Goal: Task Accomplishment & Management: Use online tool/utility

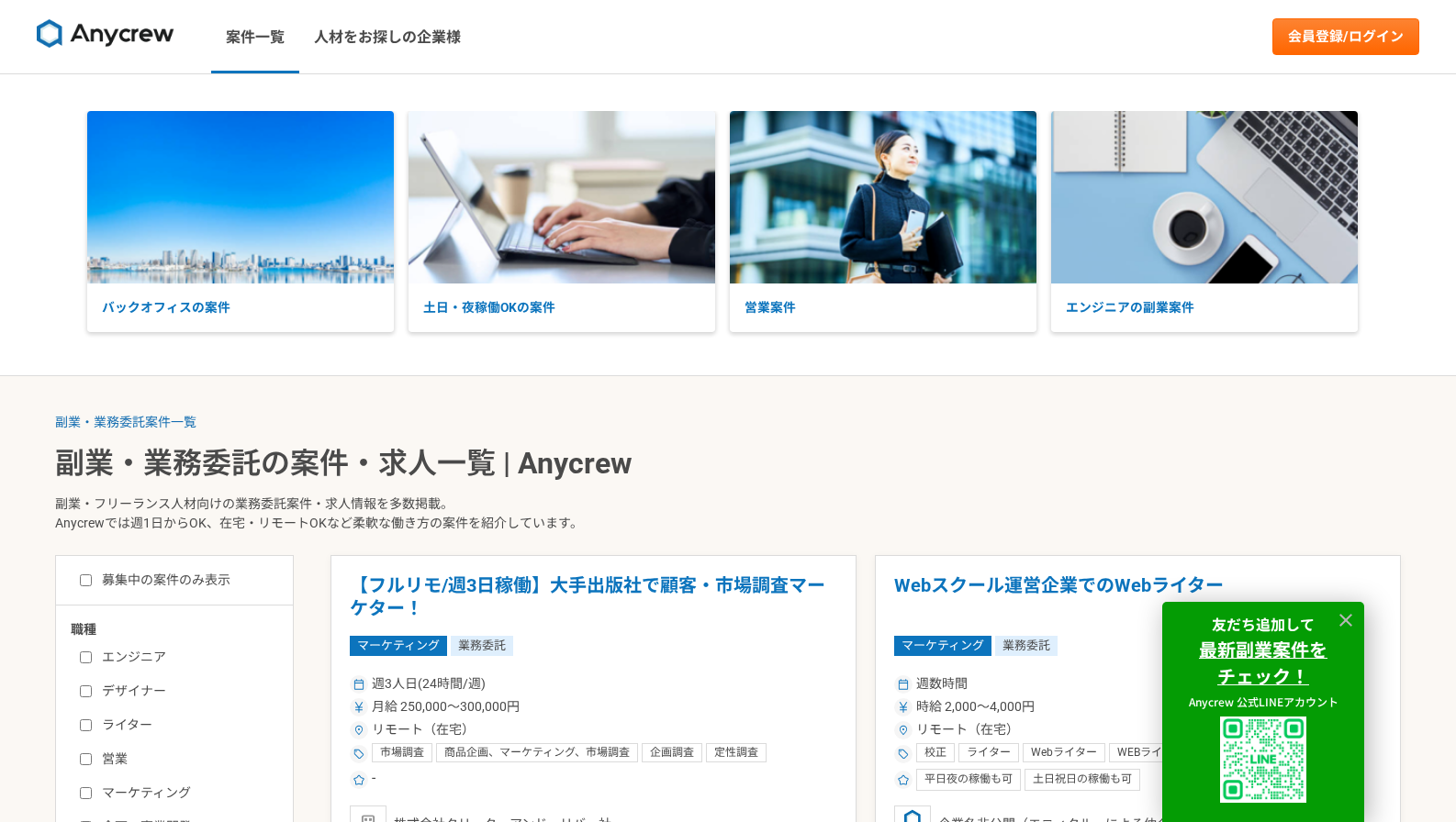
click at [131, 42] on img at bounding box center [106, 33] width 138 height 29
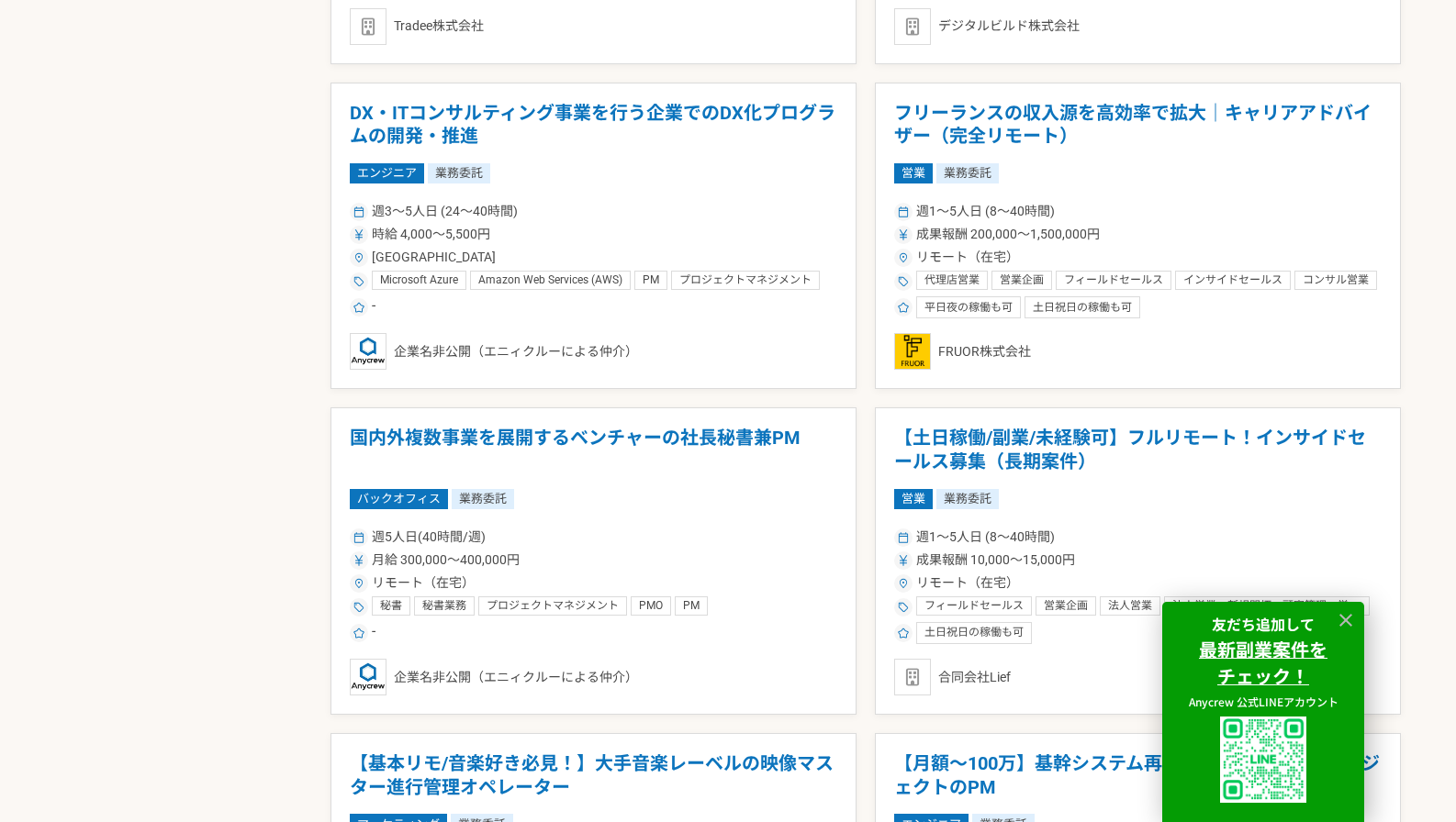
scroll to position [4180, 0]
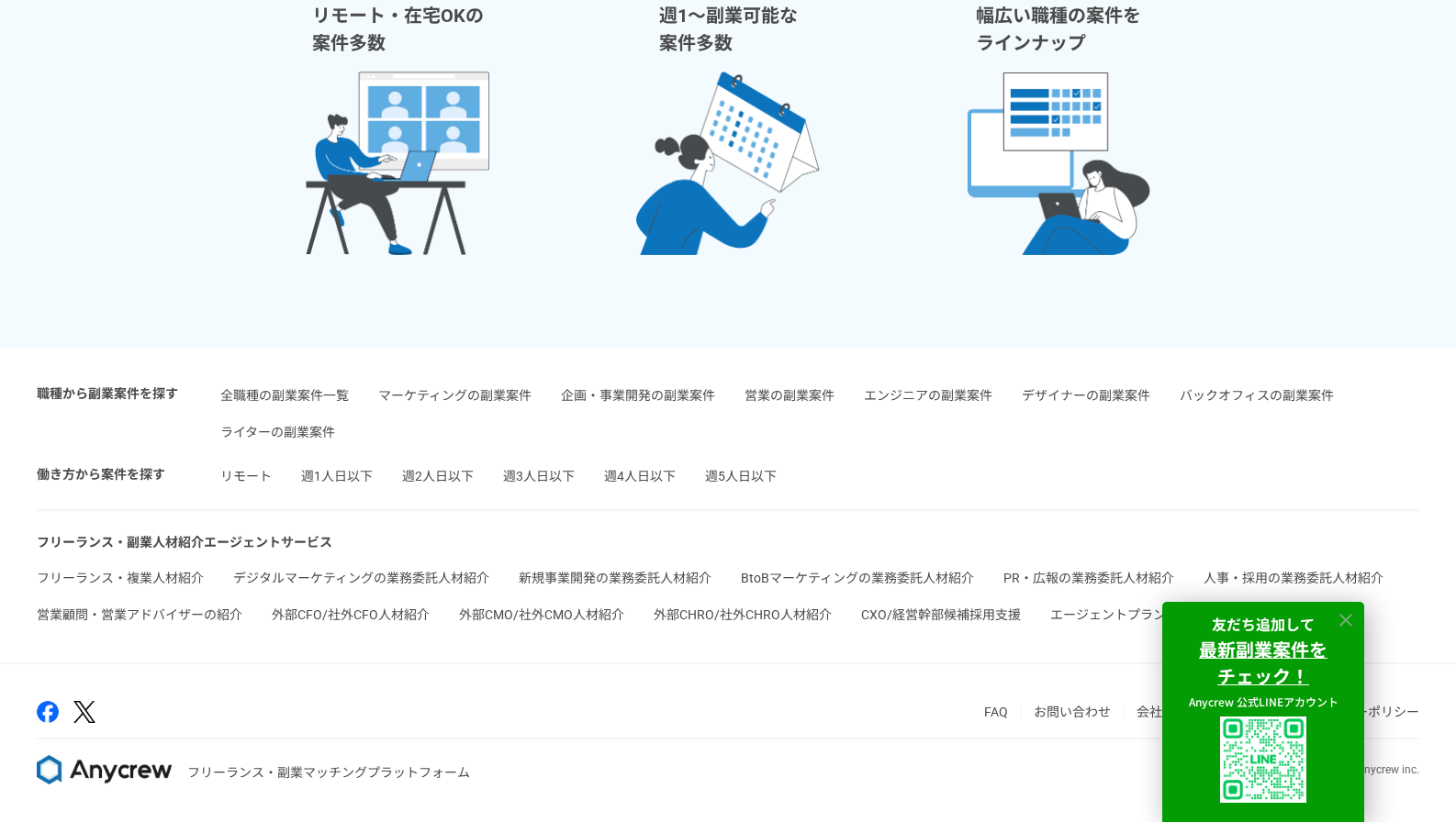
click at [1343, 616] on icon at bounding box center [1347, 621] width 21 height 21
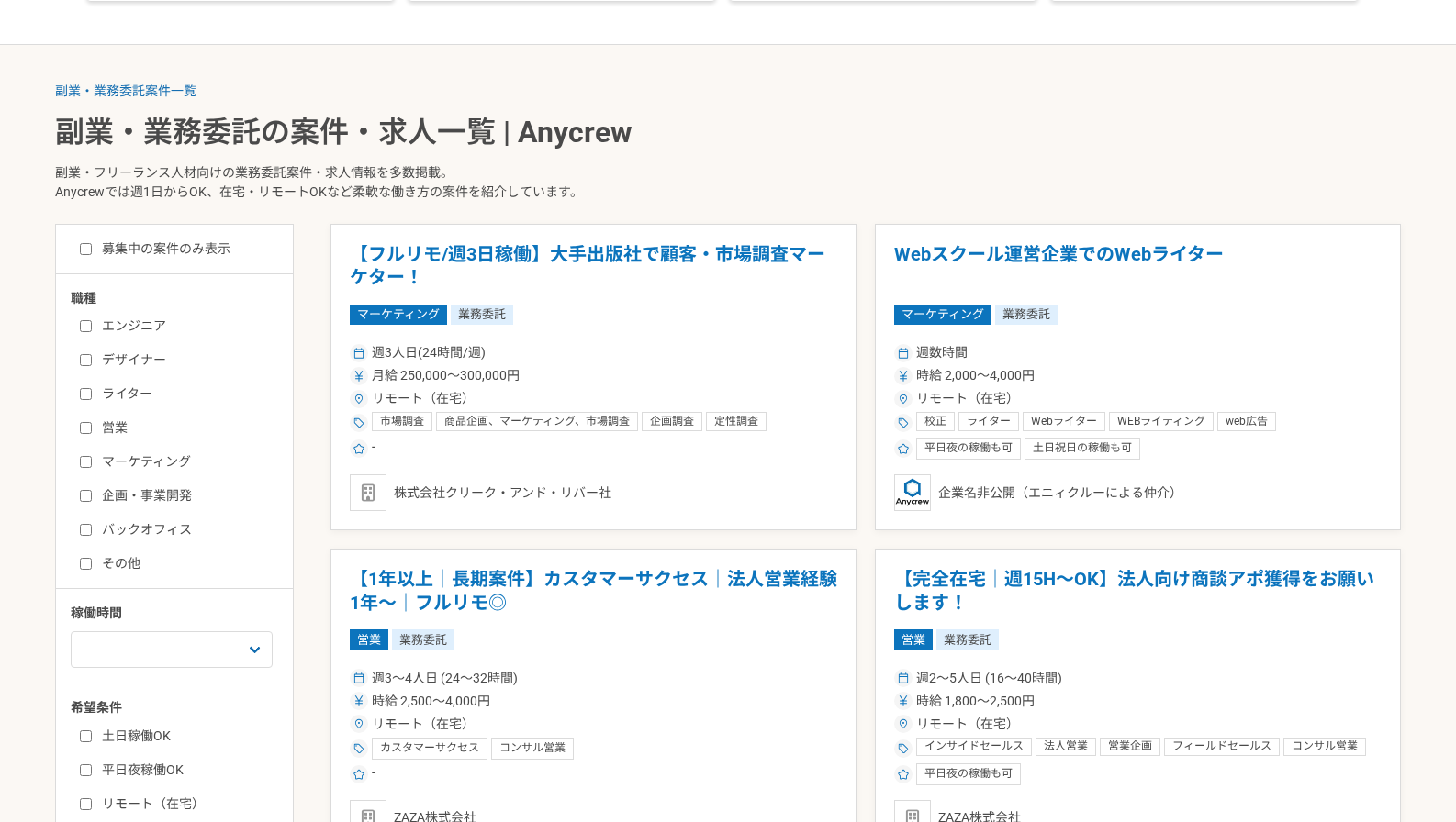
scroll to position [343, 0]
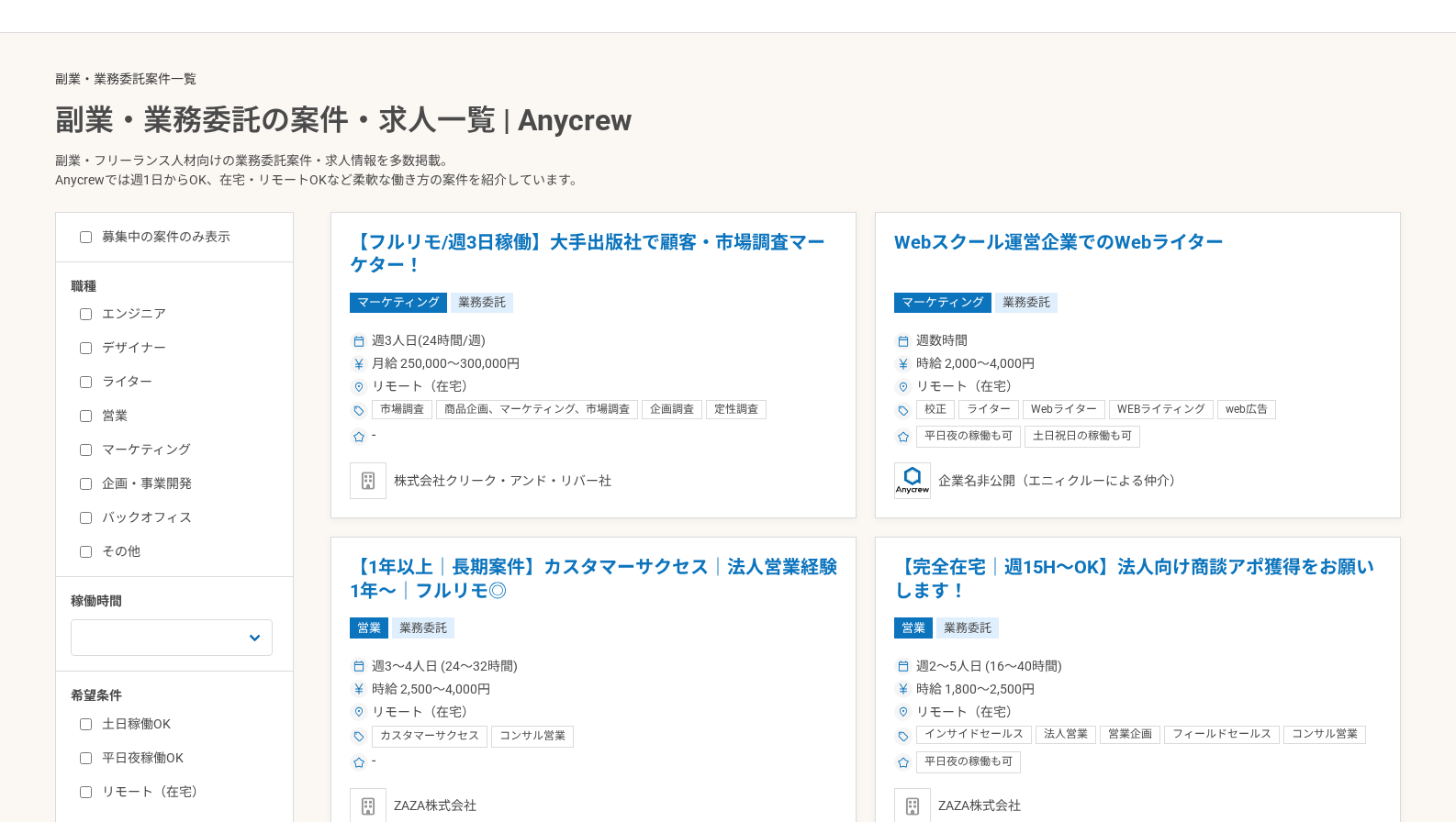
click at [175, 71] on link "副業・業務委託案件一覧" at bounding box center [126, 78] width 142 height 14
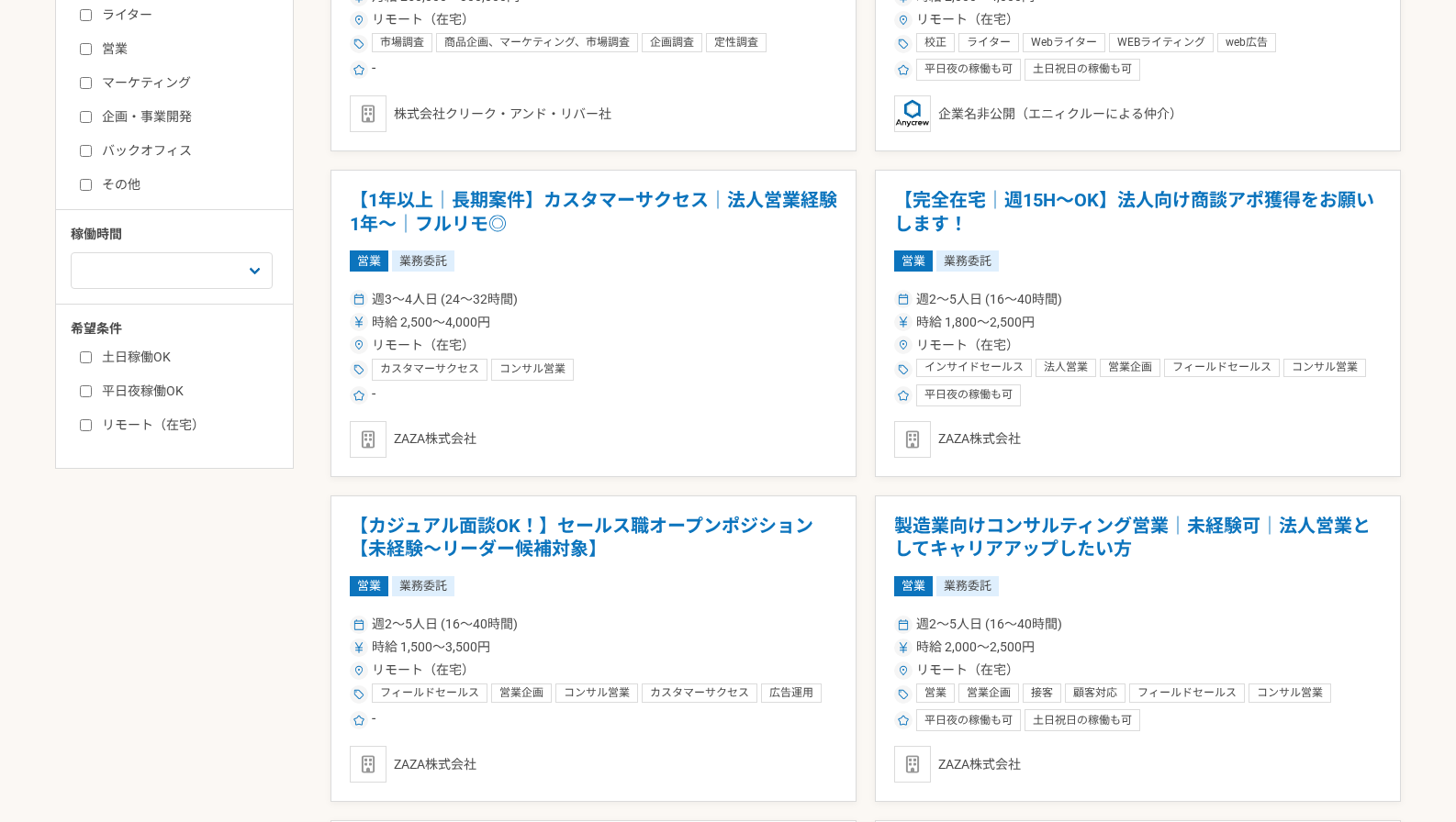
click at [138, 422] on label "リモート（在宅）" at bounding box center [186, 425] width 211 height 19
click at [91, 422] on input "リモート（在宅）" at bounding box center [86, 425] width 12 height 12
checkbox input "true"
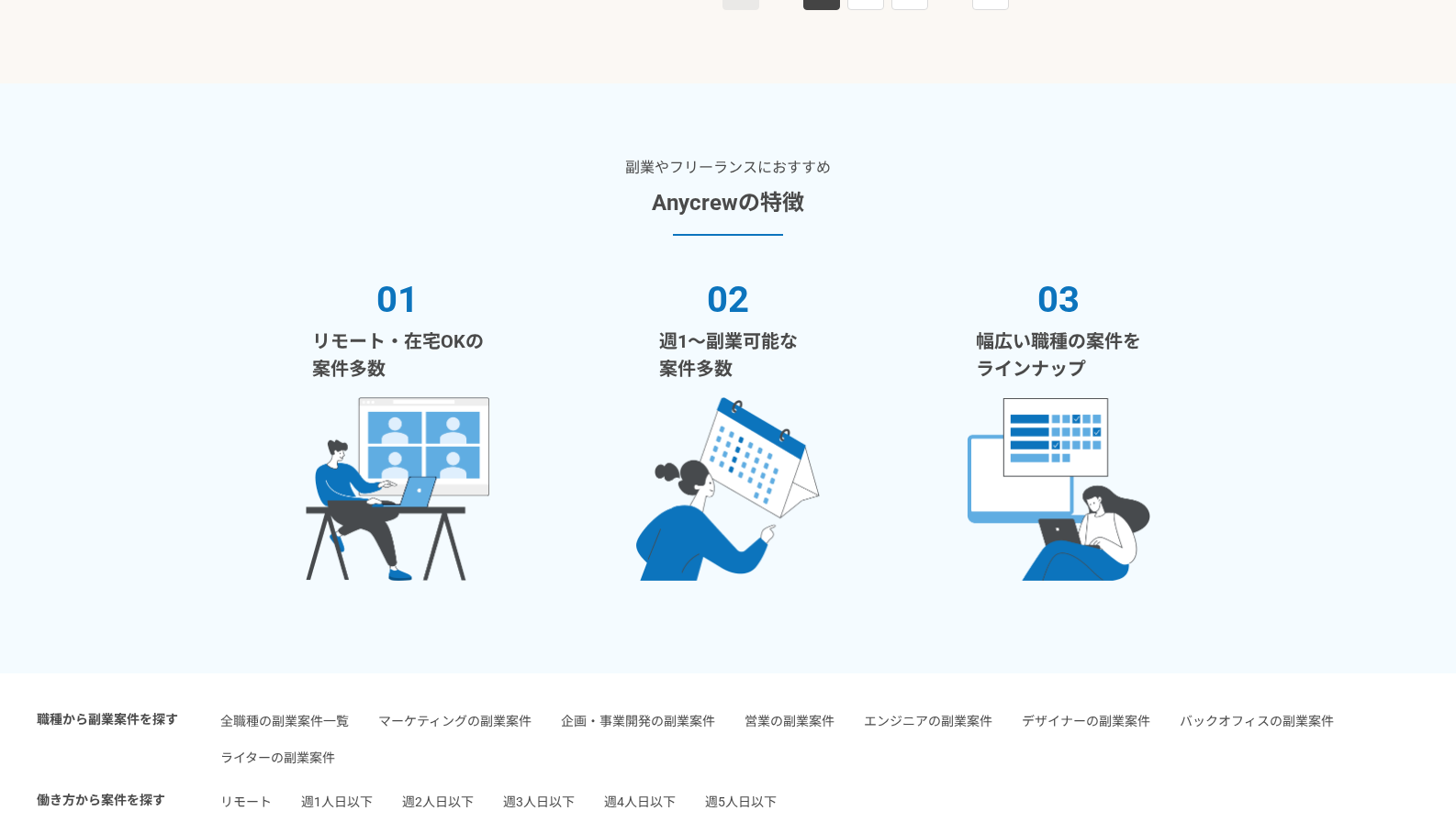
scroll to position [4180, 0]
